Goal: Information Seeking & Learning: Stay updated

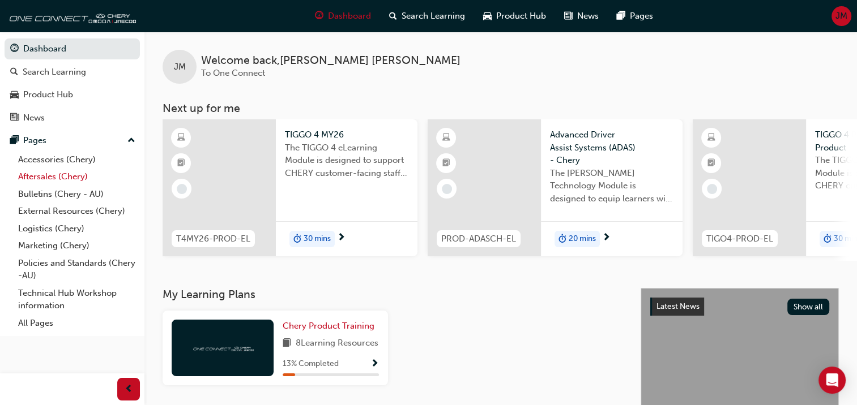
click at [25, 177] on link "Aftersales (Chery)" at bounding box center [77, 177] width 126 height 18
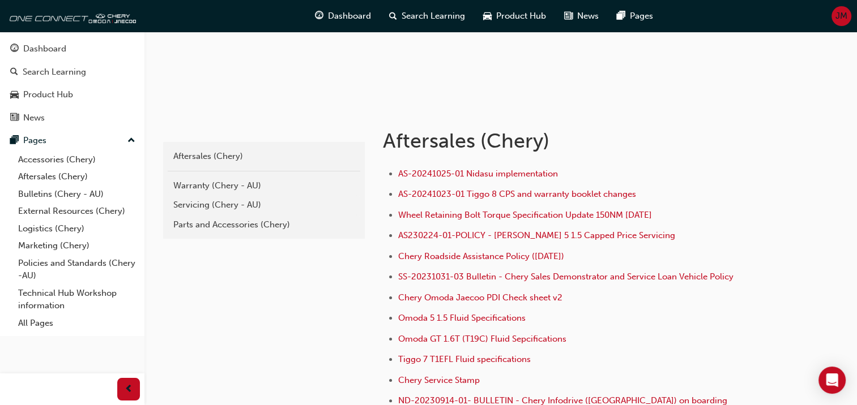
scroll to position [170, 0]
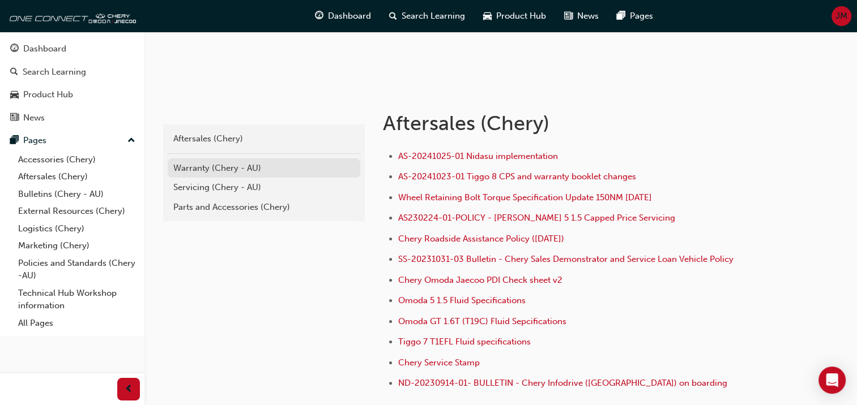
click at [204, 173] on div "Warranty (Chery - AU)" at bounding box center [263, 168] width 181 height 13
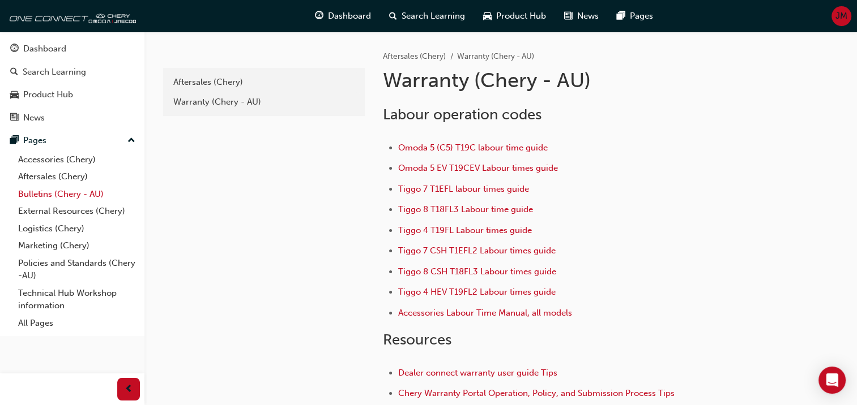
click at [30, 197] on link "Bulletins (Chery - AU)" at bounding box center [77, 195] width 126 height 18
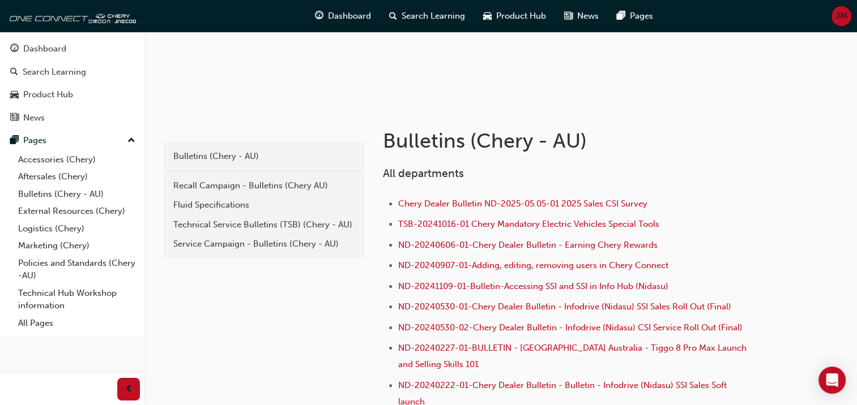
scroll to position [170, 0]
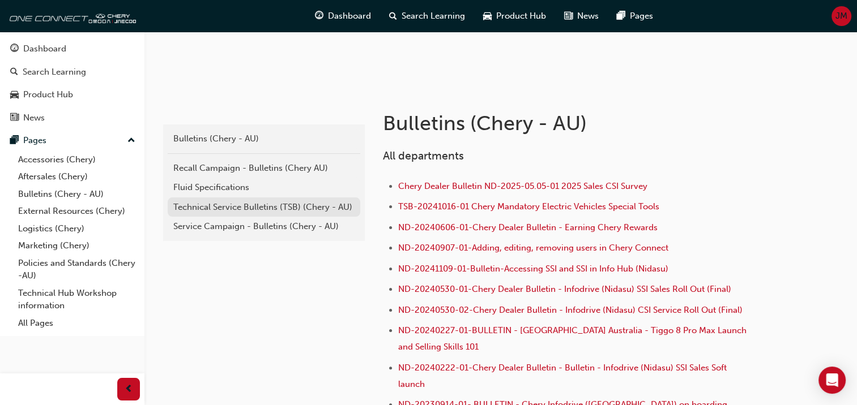
click at [232, 211] on div "Technical Service Bulletins (TSB) (Chery - AU)" at bounding box center [263, 207] width 181 height 13
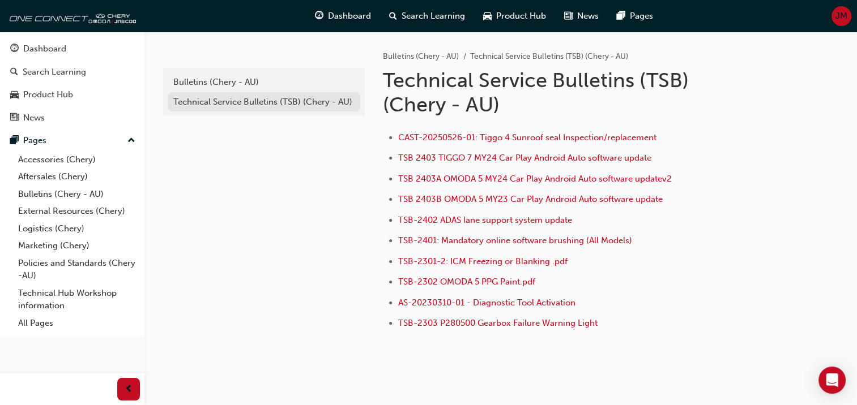
click at [203, 97] on div "Technical Service Bulletins (TSB) (Chery - AU)" at bounding box center [263, 102] width 181 height 13
click at [202, 83] on div "Bulletins (Chery - AU)" at bounding box center [263, 82] width 181 height 13
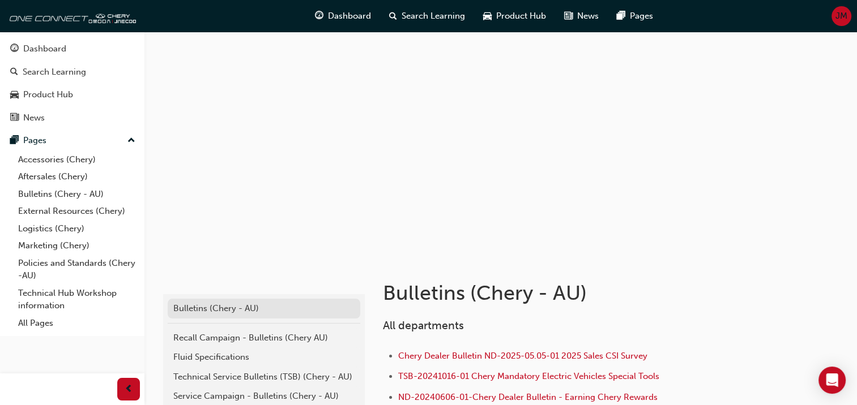
scroll to position [170, 0]
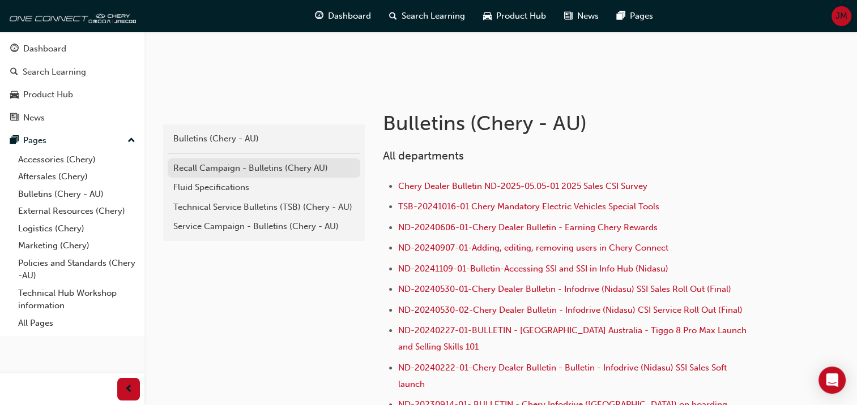
click at [238, 173] on div "Recall Campaign - Bulletins (Chery AU)" at bounding box center [263, 168] width 181 height 13
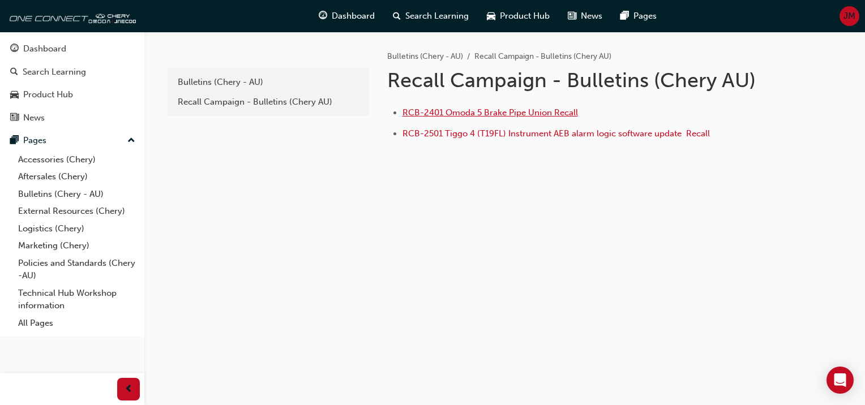
click at [455, 113] on span "RCB-2401 Omoda 5 Brake Pipe Union Recall" at bounding box center [491, 113] width 176 height 10
click at [225, 83] on div "Bulletins (Chery - AU)" at bounding box center [268, 82] width 181 height 13
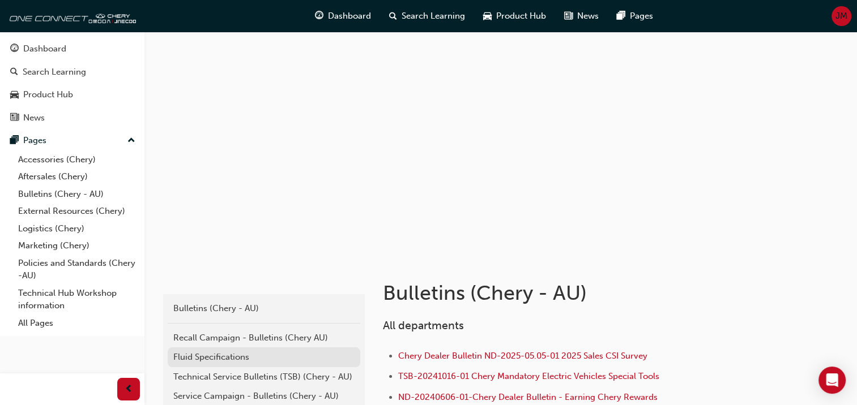
scroll to position [57, 0]
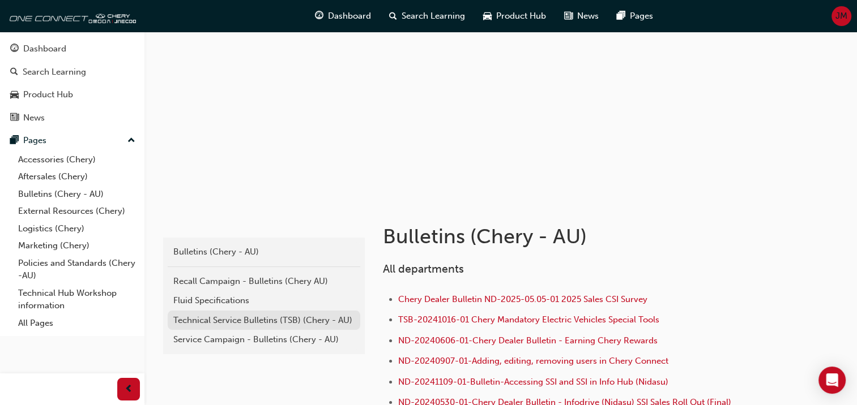
click at [259, 326] on div "Technical Service Bulletins (TSB) (Chery - AU)" at bounding box center [263, 320] width 181 height 13
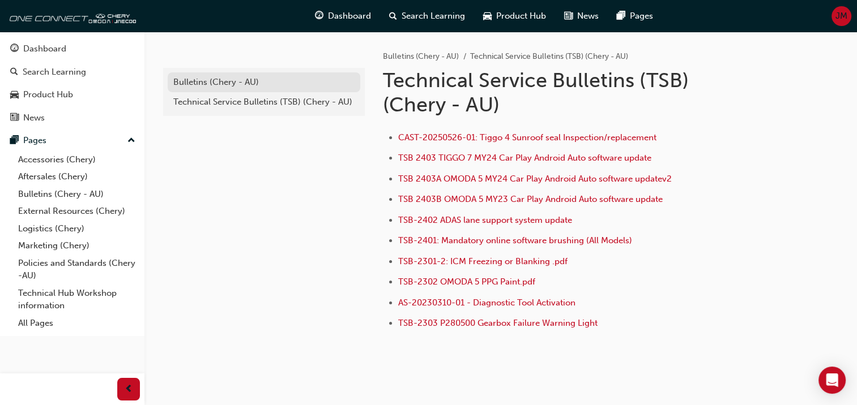
click at [211, 82] on div "Bulletins (Chery - AU)" at bounding box center [263, 82] width 181 height 13
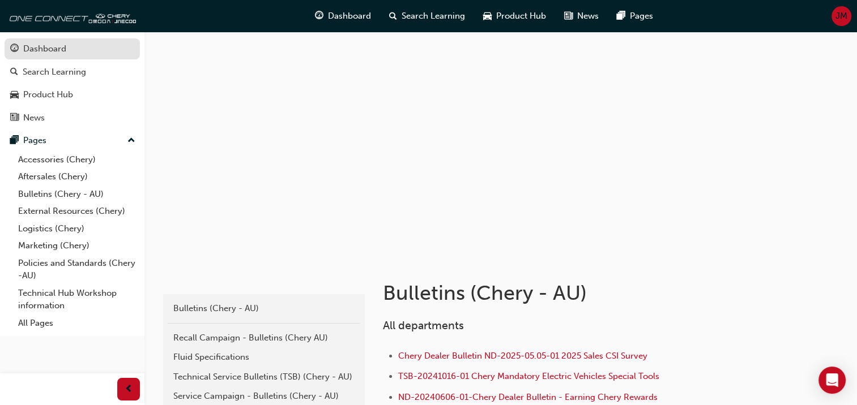
click at [36, 53] on div "Dashboard" at bounding box center [44, 48] width 43 height 13
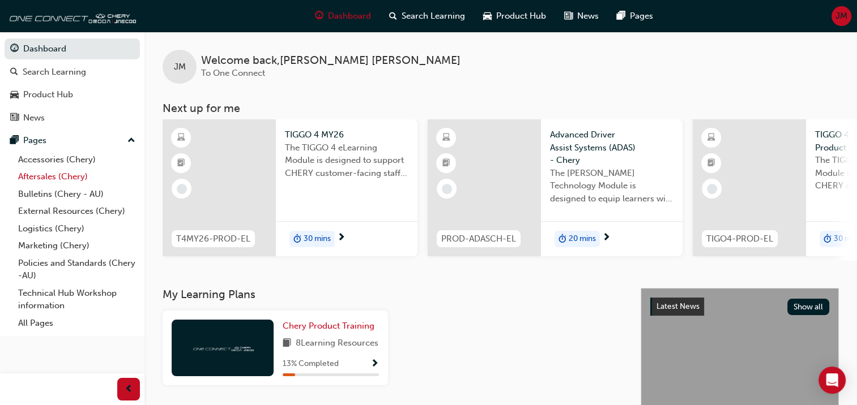
click at [41, 174] on link "Aftersales (Chery)" at bounding box center [77, 177] width 126 height 18
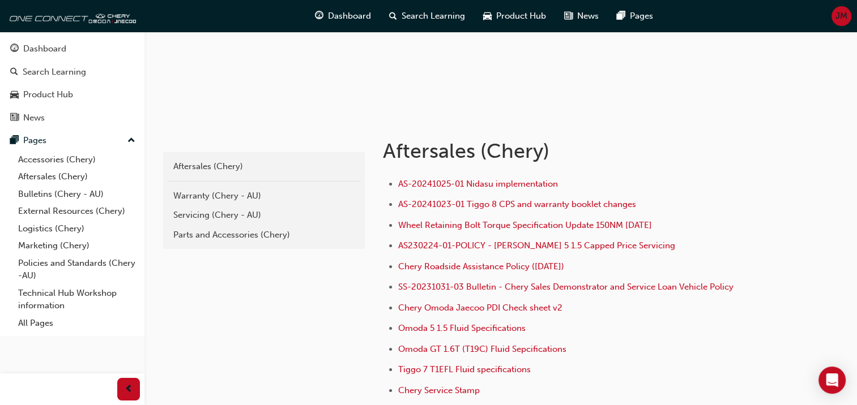
scroll to position [170, 0]
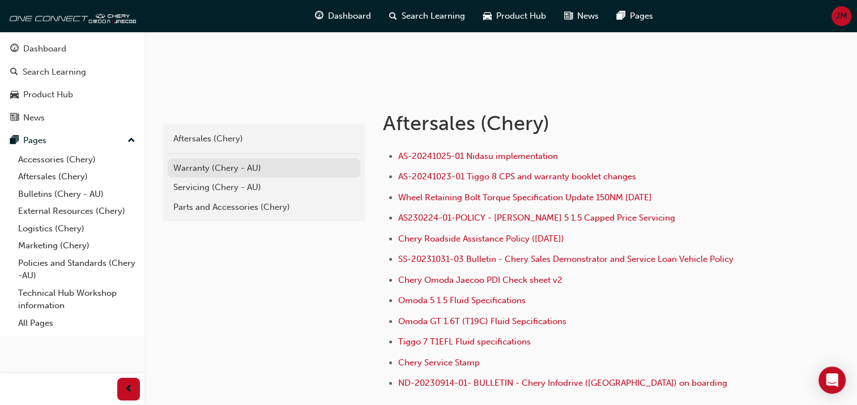
click at [224, 166] on div "Warranty (Chery - AU)" at bounding box center [263, 168] width 181 height 13
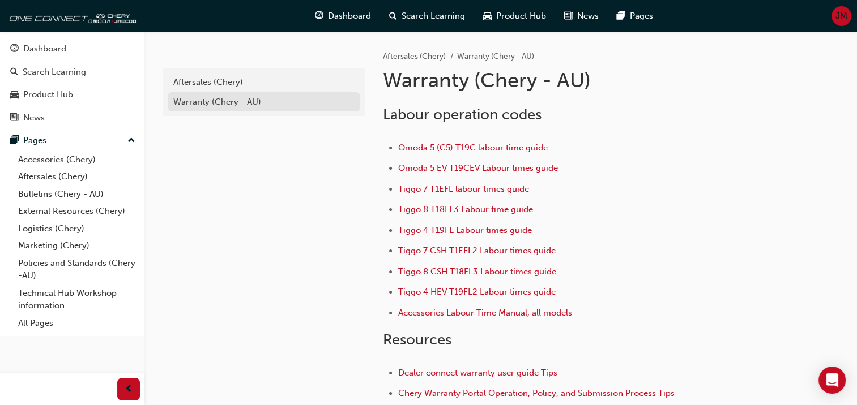
click at [183, 100] on div "Warranty (Chery - AU)" at bounding box center [263, 102] width 181 height 13
click at [40, 181] on link "Aftersales (Chery)" at bounding box center [77, 177] width 126 height 18
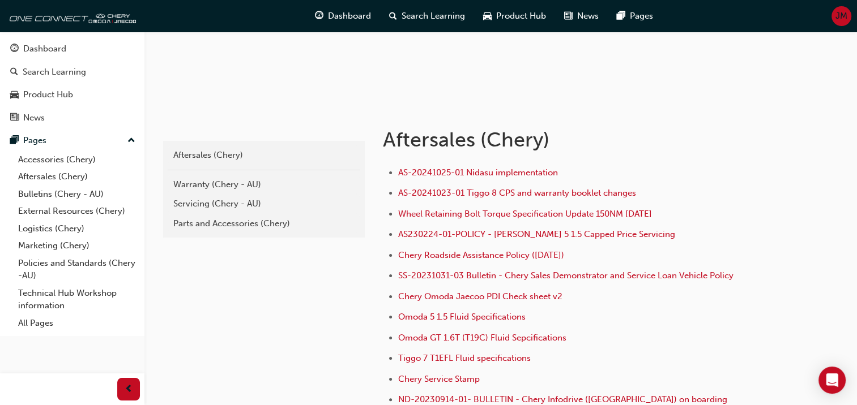
scroll to position [152, 0]
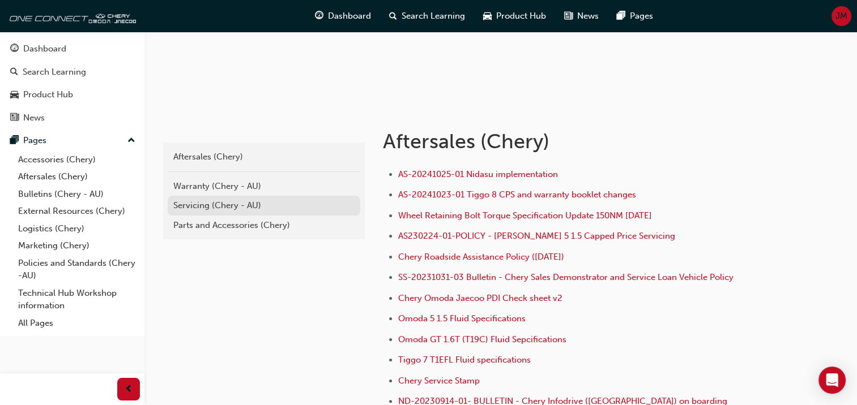
click at [206, 199] on div "Servicing (Chery - AU)" at bounding box center [263, 205] width 181 height 13
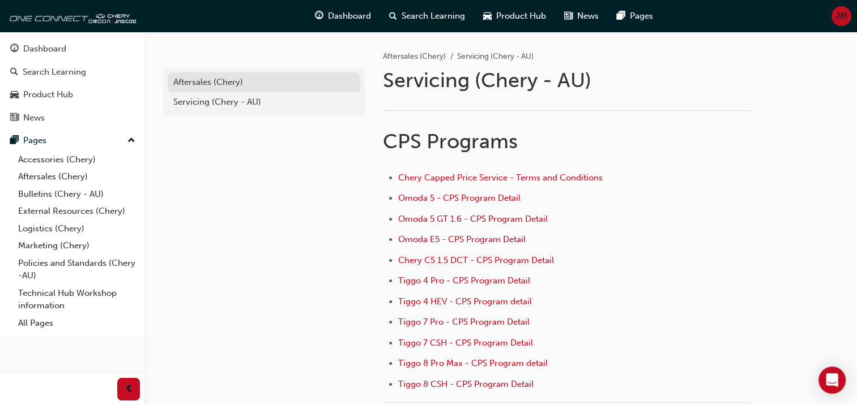
click at [202, 83] on div "Aftersales (Chery)" at bounding box center [263, 82] width 181 height 13
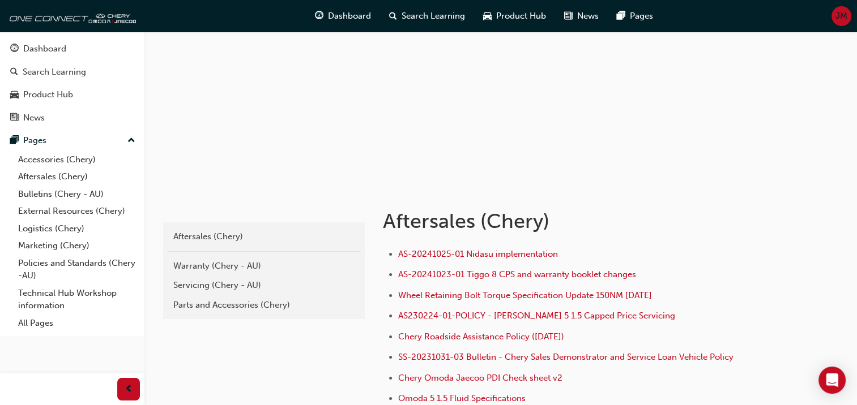
scroll to position [170, 0]
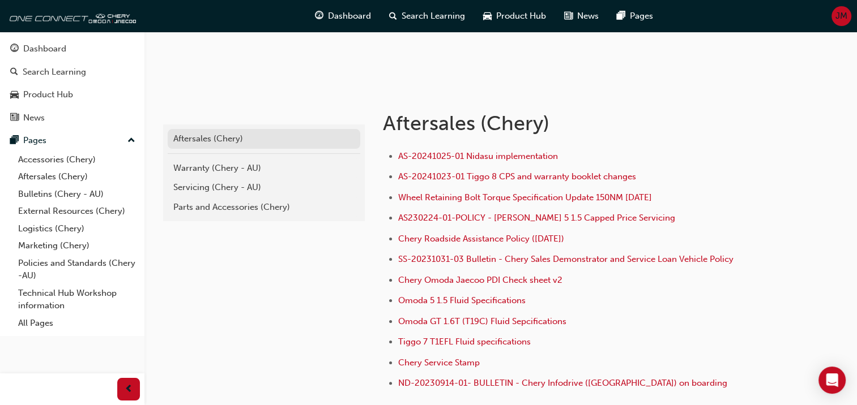
click at [202, 145] on link "Aftersales (Chery)" at bounding box center [264, 139] width 193 height 20
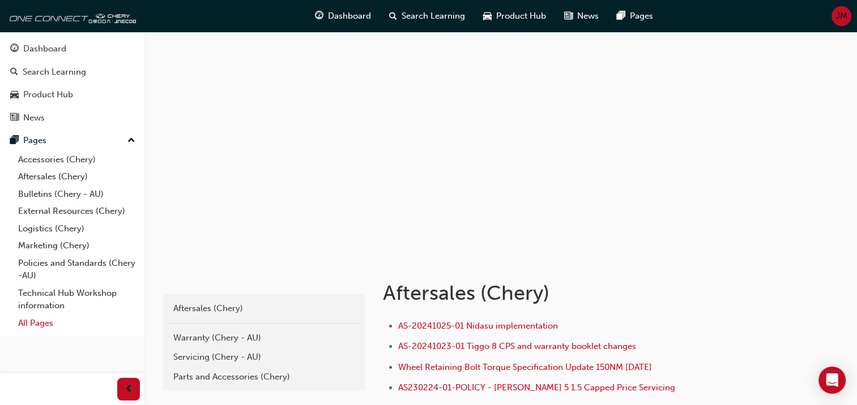
click at [40, 324] on link "All Pages" at bounding box center [77, 324] width 126 height 18
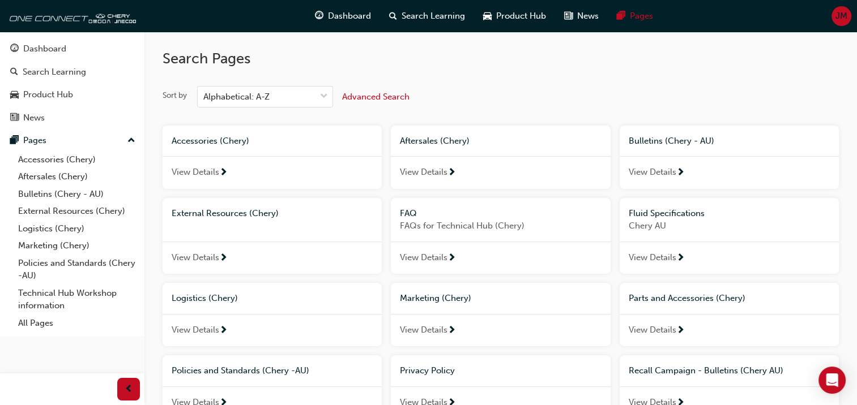
click at [648, 183] on div "View Details" at bounding box center [729, 172] width 219 height 33
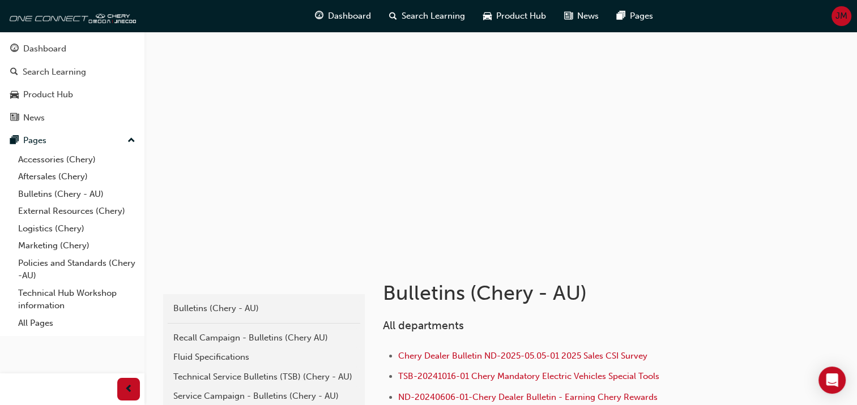
drag, startPoint x: 648, startPoint y: 183, endPoint x: 654, endPoint y: 172, distance: 13.2
click at [654, 172] on div at bounding box center [501, 145] width 680 height 227
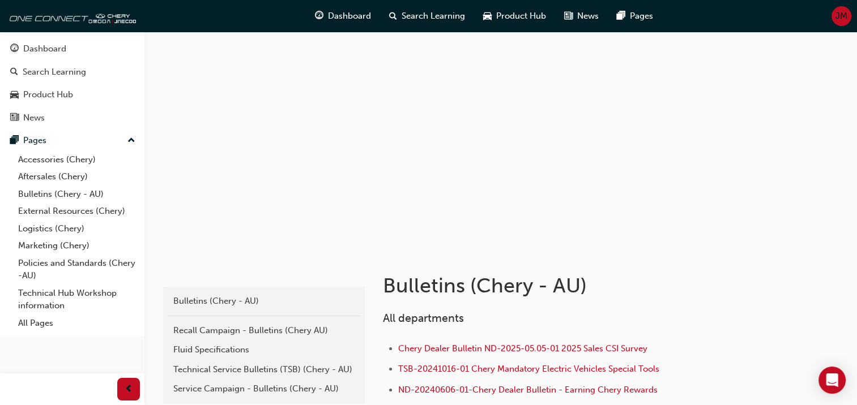
scroll to position [57, 0]
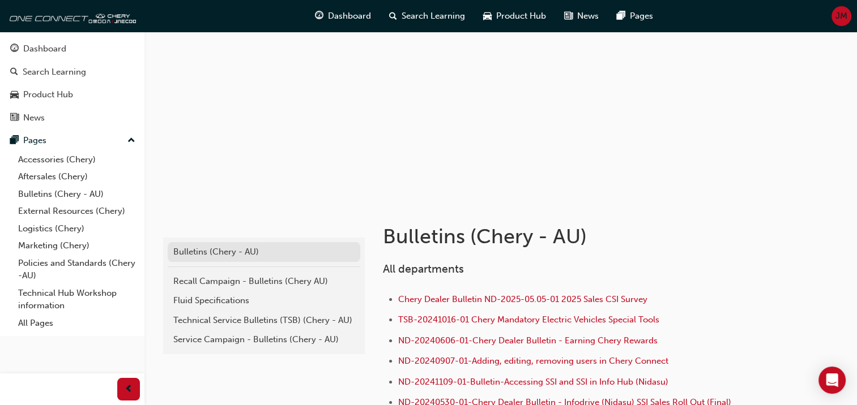
click at [191, 254] on div "Bulletins (Chery - AU)" at bounding box center [263, 252] width 181 height 13
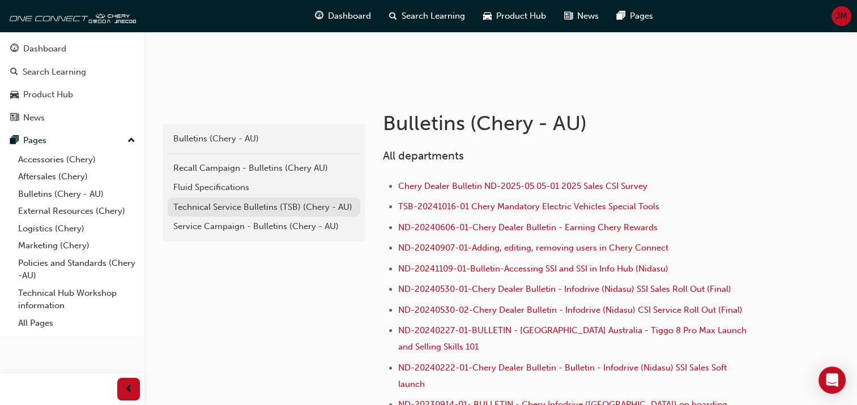
click at [246, 211] on div "Technical Service Bulletins (TSB) (Chery - AU)" at bounding box center [263, 207] width 181 height 13
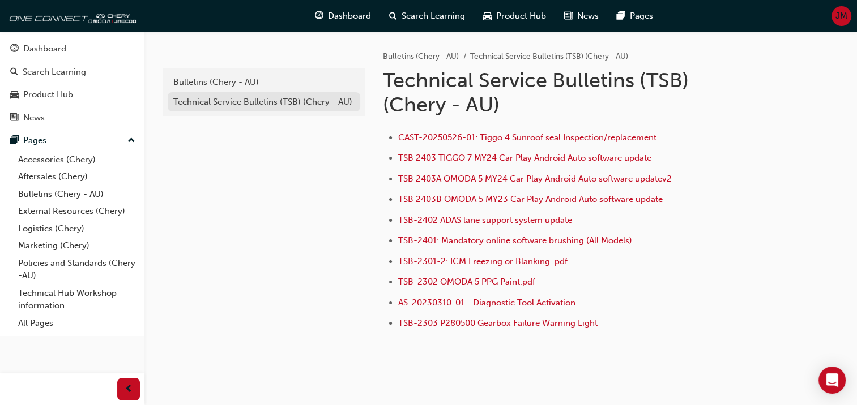
click at [244, 107] on div "Technical Service Bulletins (TSB) (Chery - AU)" at bounding box center [263, 102] width 181 height 13
click at [229, 87] on div "Bulletins (Chery - AU)" at bounding box center [263, 82] width 181 height 13
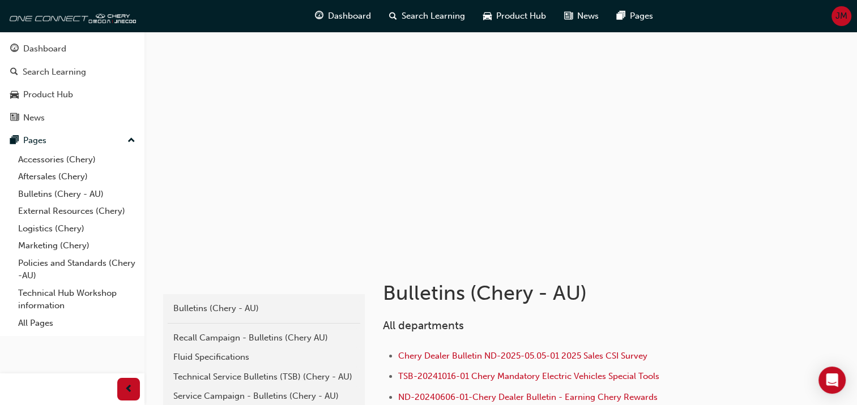
scroll to position [170, 0]
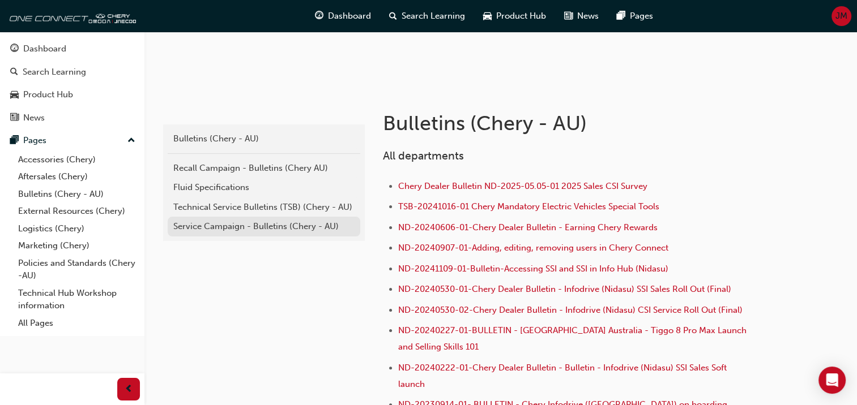
click at [241, 234] on link "Service Campaign - Bulletins (Chery - AU)" at bounding box center [264, 227] width 193 height 20
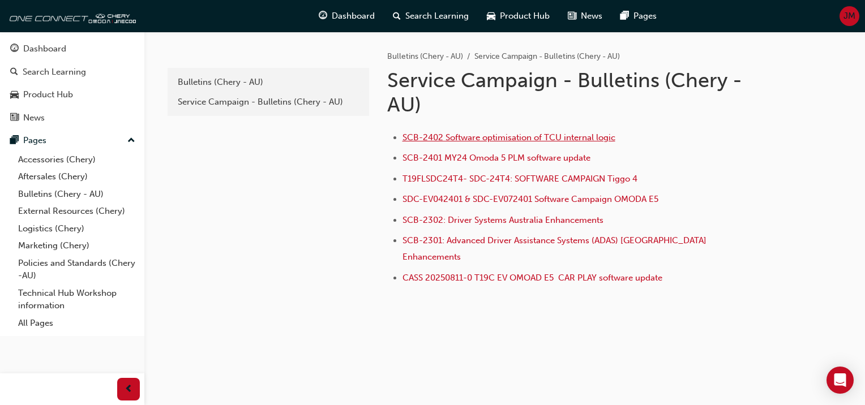
click at [557, 136] on span "SCB-2402 Software optimisation of TCU internal logic" at bounding box center [509, 138] width 213 height 10
click at [478, 160] on span "SCB-2401 MY24 Omoda 5 PLM software update" at bounding box center [497, 158] width 188 height 10
